Goal: Register for event/course

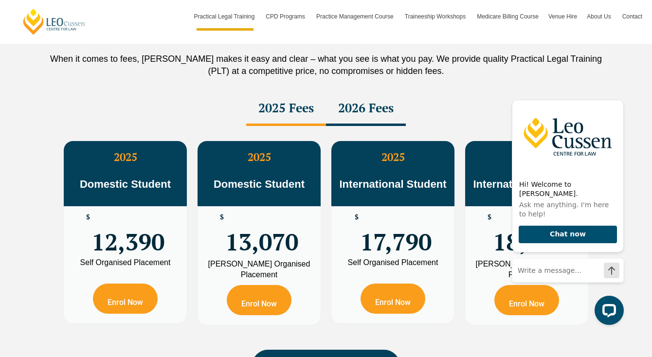
scroll to position [1723, 0]
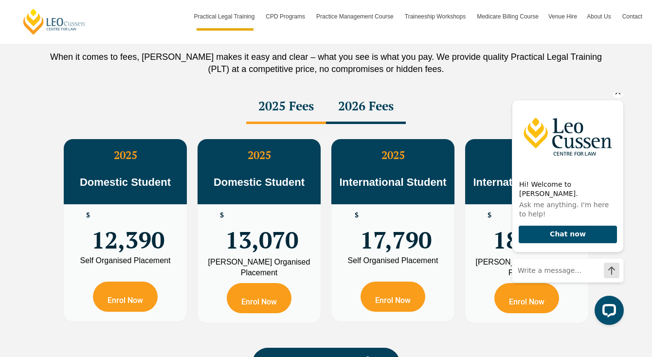
click at [618, 95] on icon "Hide greeting" at bounding box center [618, 92] width 5 height 5
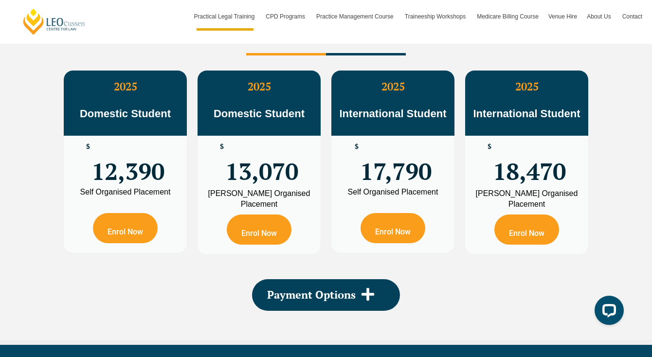
scroll to position [1831, 0]
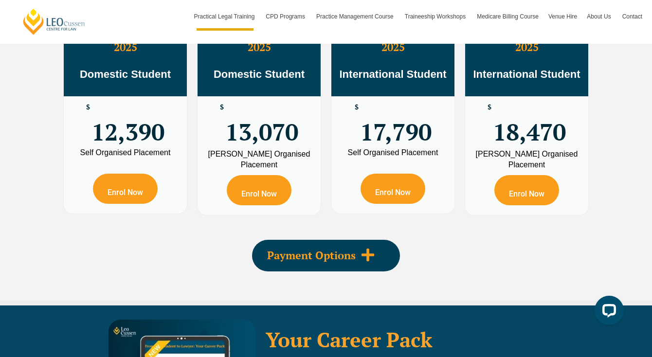
click at [372, 249] on icon at bounding box center [368, 255] width 15 height 15
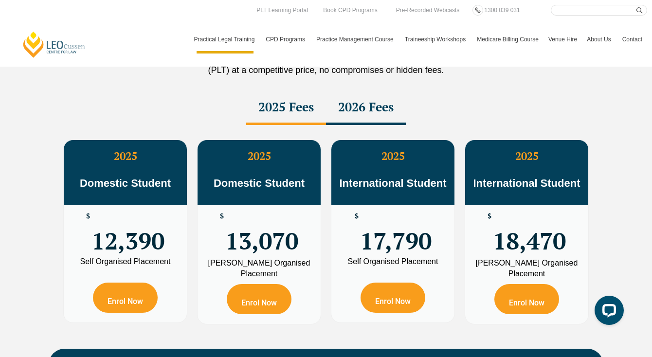
scroll to position [1722, 0]
click at [370, 118] on div "2026 Fees" at bounding box center [366, 108] width 80 height 34
click at [302, 106] on div "2025 Fees" at bounding box center [286, 108] width 80 height 34
click at [373, 102] on div "2026 Fees" at bounding box center [366, 108] width 80 height 34
click at [295, 107] on div "2025 Fees" at bounding box center [286, 108] width 80 height 34
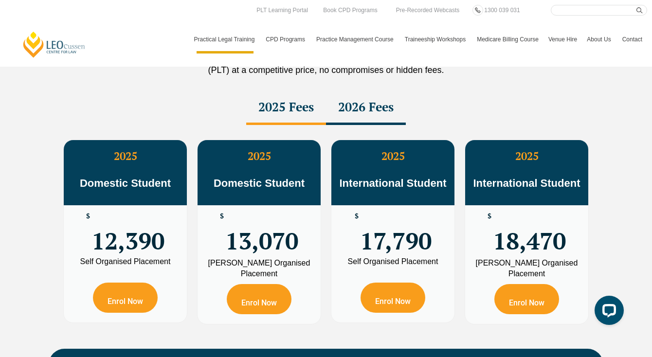
click at [362, 106] on div "2026 Fees" at bounding box center [366, 108] width 80 height 34
click at [288, 103] on div "2025 Fees" at bounding box center [286, 108] width 80 height 34
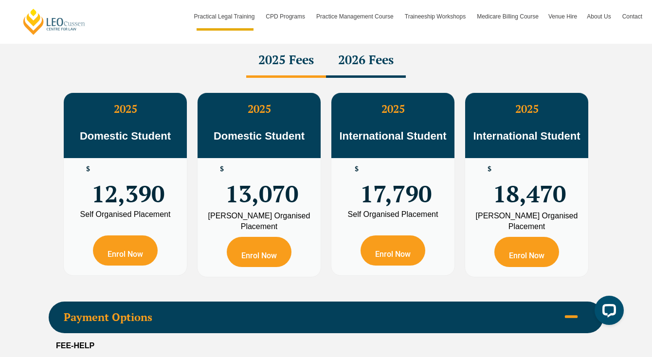
scroll to position [1772, 0]
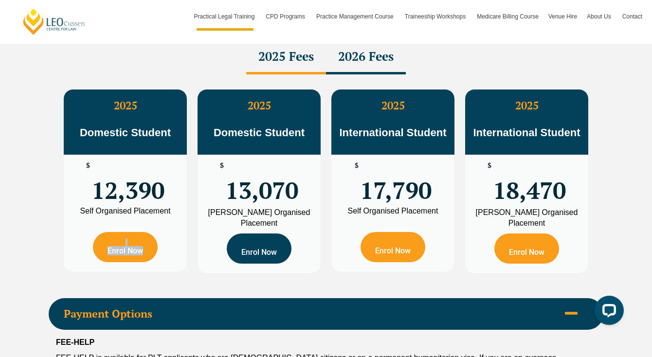
click at [268, 243] on link "Enrol Now" at bounding box center [259, 249] width 65 height 30
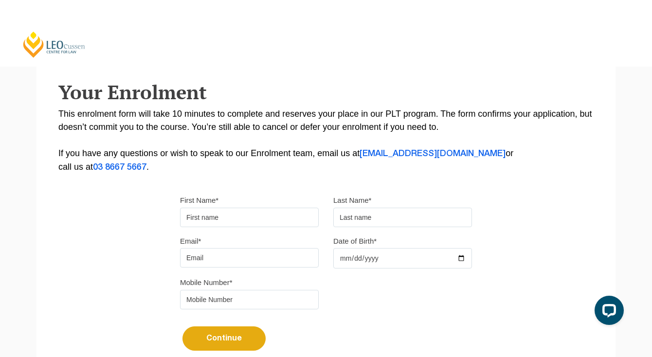
type input "A"
type input "Alyssar"
type input "Daher"
type input "1997-11-20"
type input "alyssar_97@hotmail.com"
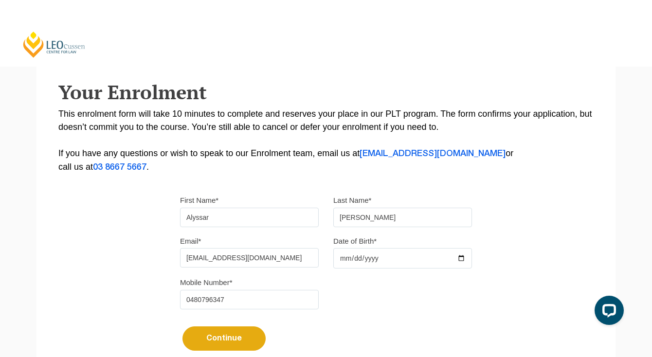
type input "0480796347"
click at [225, 338] on button "Continue" at bounding box center [224, 339] width 83 height 24
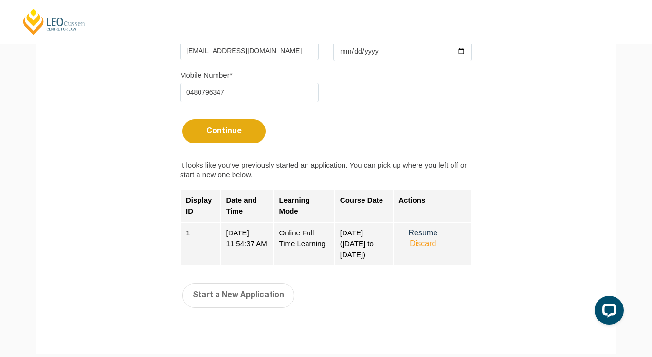
scroll to position [349, 0]
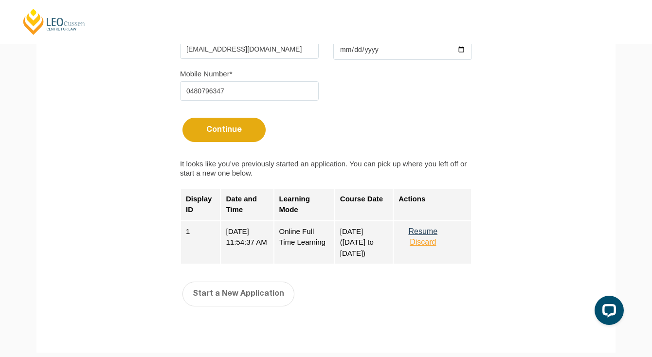
click at [447, 235] on button "Resume" at bounding box center [423, 231] width 49 height 9
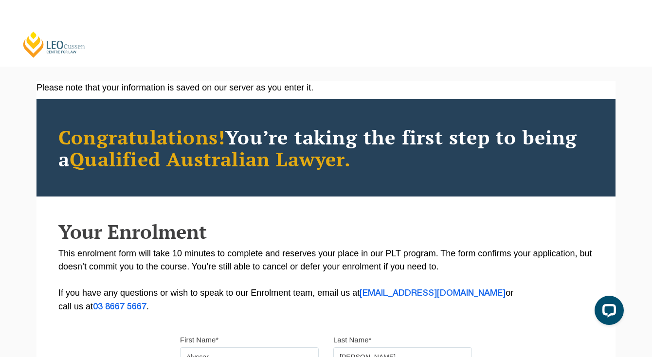
scroll to position [0, 0]
